Goal: Navigation & Orientation: Find specific page/section

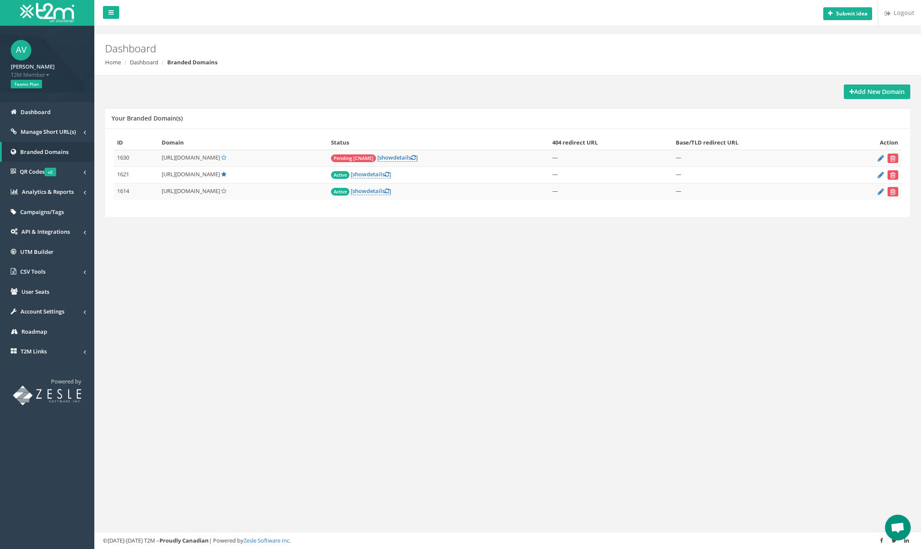
scroll to position [340, 0]
click at [51, 117] on link "Dashboard" at bounding box center [47, 112] width 94 height 20
click at [34, 132] on span "Manage Short URL(s)" at bounding box center [48, 132] width 55 height 8
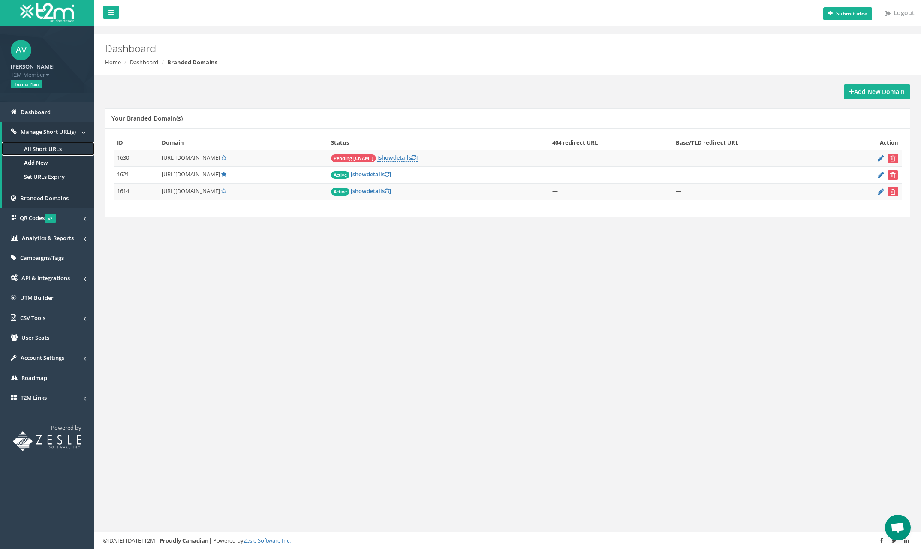
click at [34, 150] on link "All Short URLs" at bounding box center [48, 149] width 93 height 14
